Goal: Information Seeking & Learning: Find specific fact

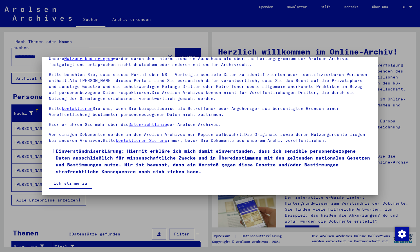
scroll to position [27, 0]
click at [51, 149] on span at bounding box center [51, 151] width 5 height 5
click at [68, 184] on button "Ich stimme zu" at bounding box center [70, 183] width 43 height 11
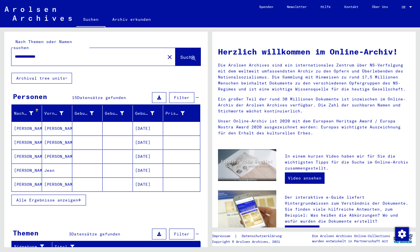
click at [58, 197] on span "Alle Ergebnisse anzeigen" at bounding box center [47, 199] width 62 height 5
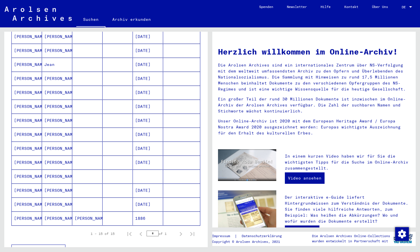
scroll to position [106, 0]
click at [54, 141] on mat-cell "[PERSON_NAME]" at bounding box center [57, 148] width 30 height 14
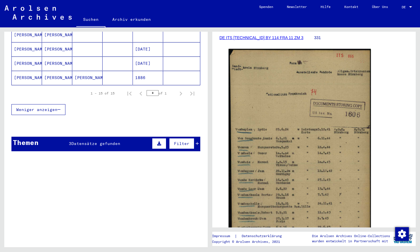
scroll to position [250, 0]
click at [96, 141] on span "Datensätze gefunden" at bounding box center [95, 143] width 49 height 5
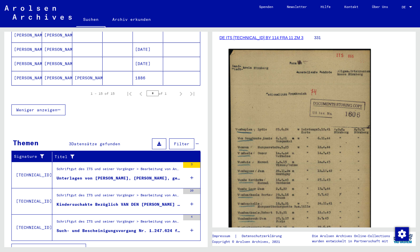
click at [112, 228] on div "Such- und Bescheinigungsvorgang Nr. 1.247.624 für [PERSON_NAME] geboren [DEMOGR…" at bounding box center [119, 231] width 124 height 6
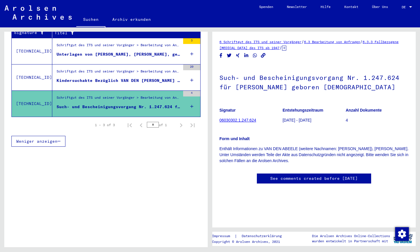
click at [234, 120] on link "06030302.1.247.624" at bounding box center [237, 120] width 37 height 5
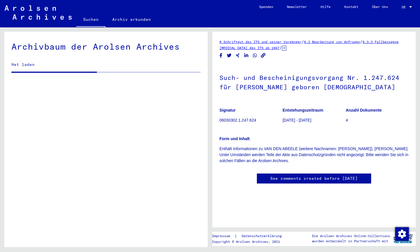
click at [234, 120] on div "6 Schriftgut des ITS und seiner Vorgänger / 6.3 Bearbeitung von Anfragen / 6.3.…" at bounding box center [313, 130] width 203 height 196
